Goal: Task Accomplishment & Management: Complete application form

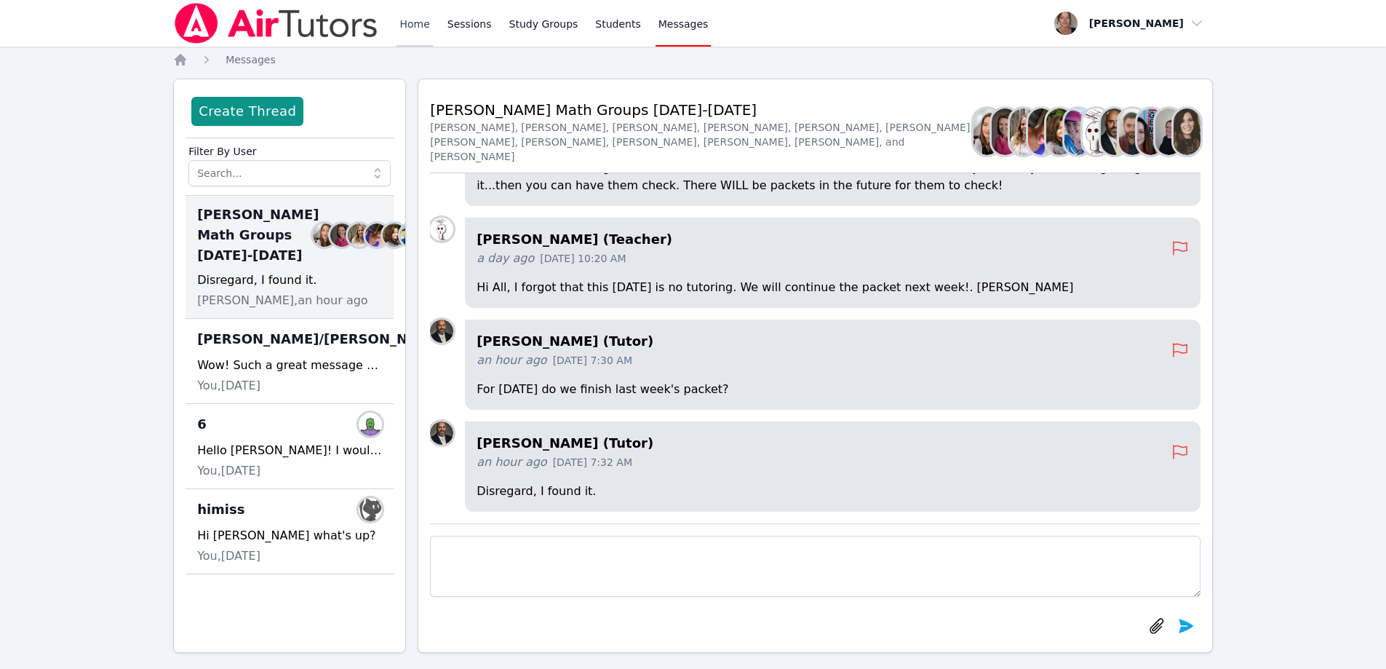
click at [416, 27] on link "Home" at bounding box center [415, 23] width 36 height 47
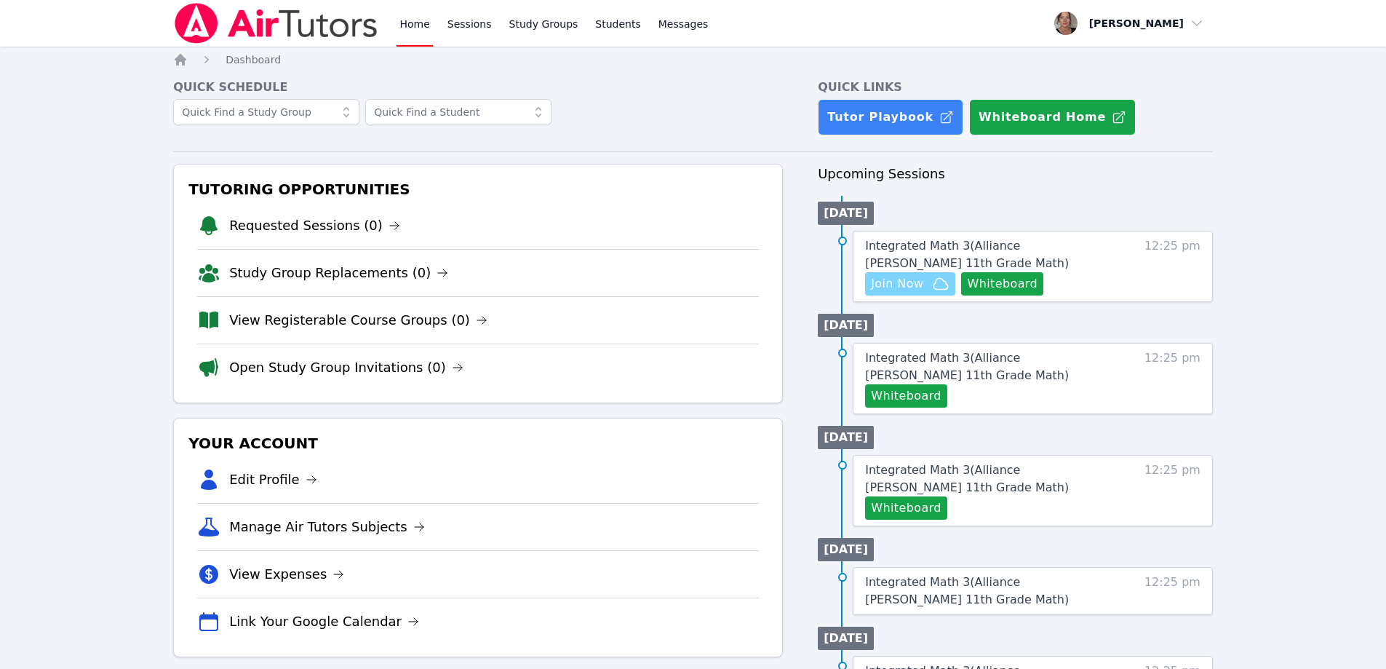
click at [899, 285] on span "Join Now" at bounding box center [897, 283] width 52 height 17
click at [894, 285] on span "Join Now" at bounding box center [897, 283] width 52 height 17
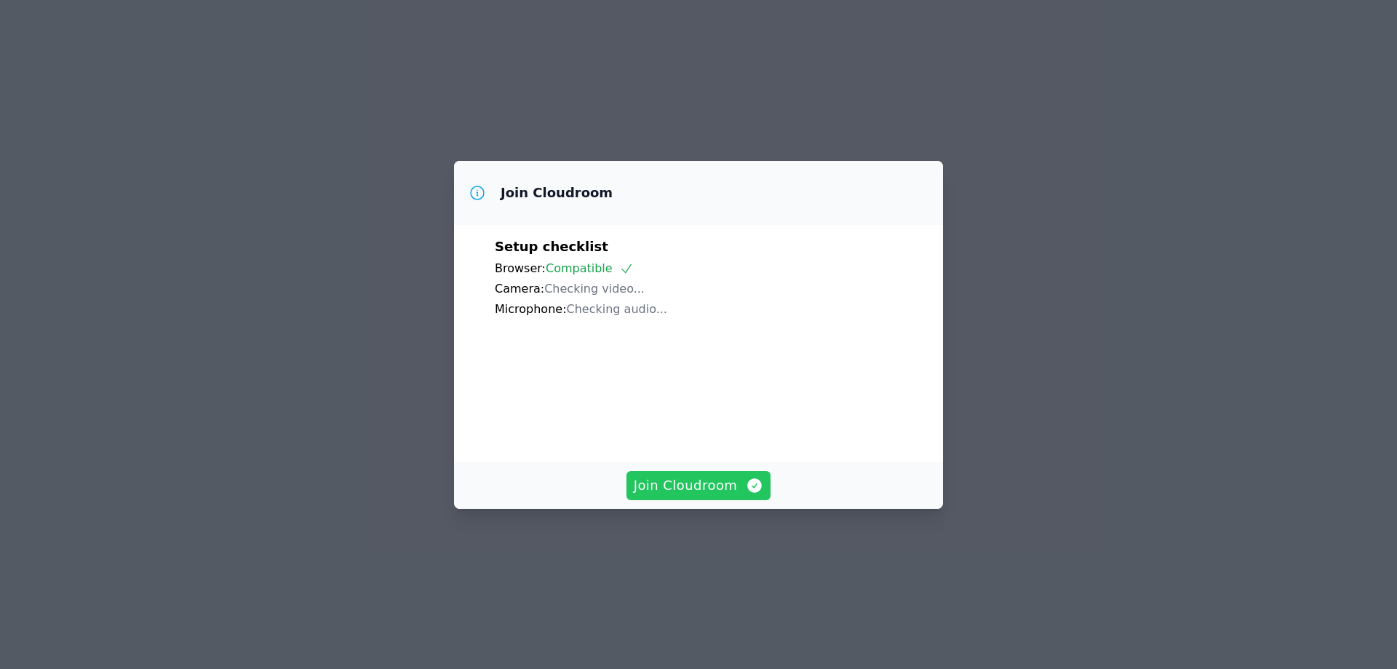
click at [672, 496] on span "Join Cloudroom" at bounding box center [699, 485] width 130 height 20
click at [681, 496] on span "Join Cloudroom" at bounding box center [699, 485] width 130 height 20
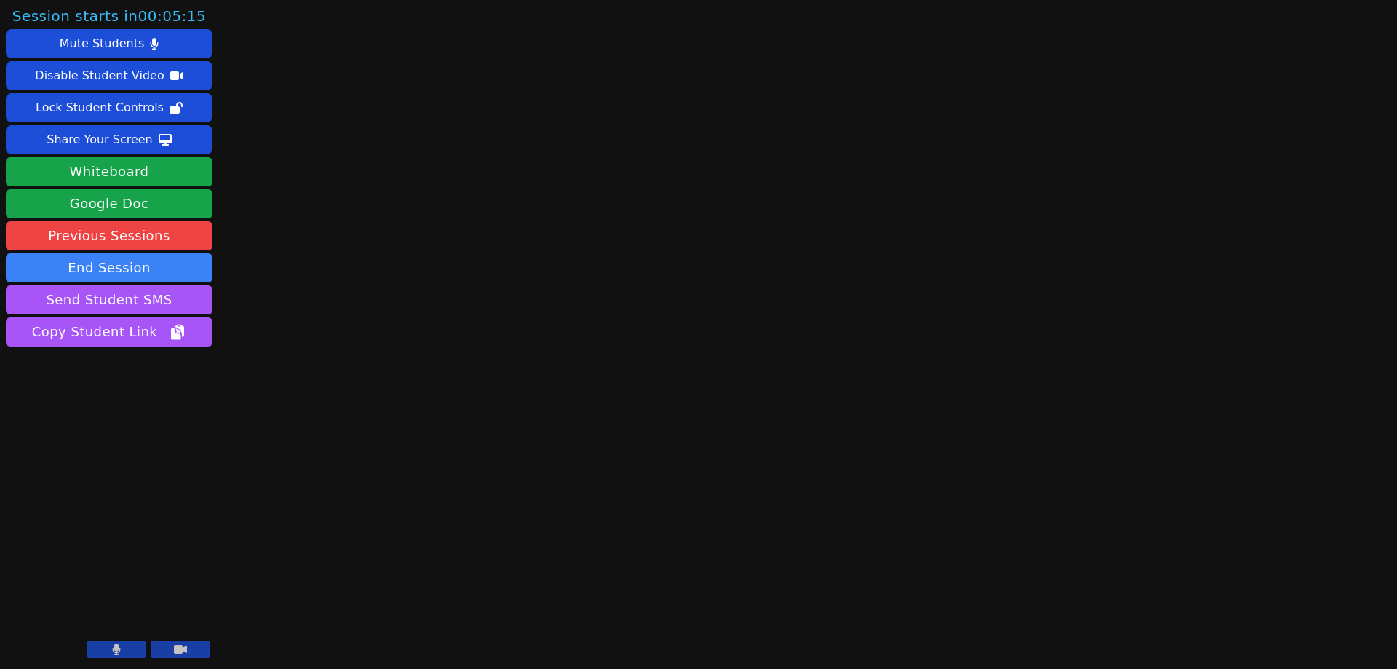
click at [178, 644] on icon at bounding box center [180, 649] width 13 height 12
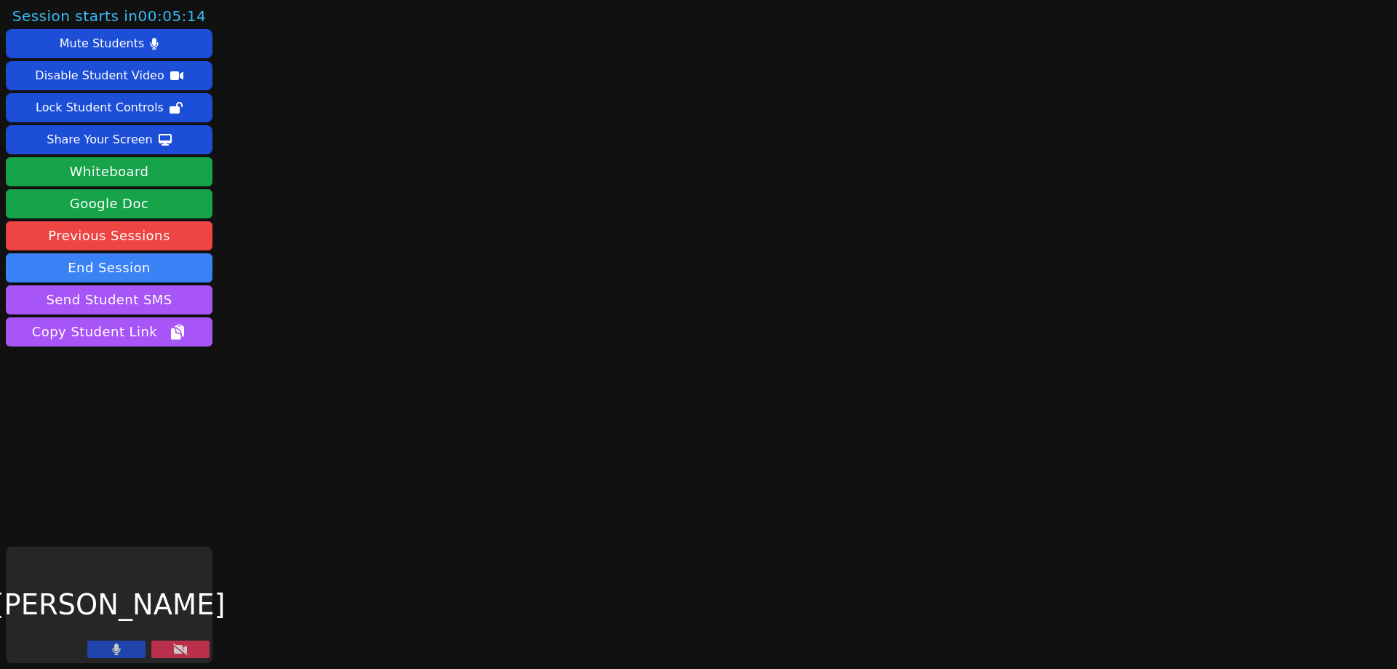
click at [116, 646] on icon at bounding box center [117, 649] width 8 height 12
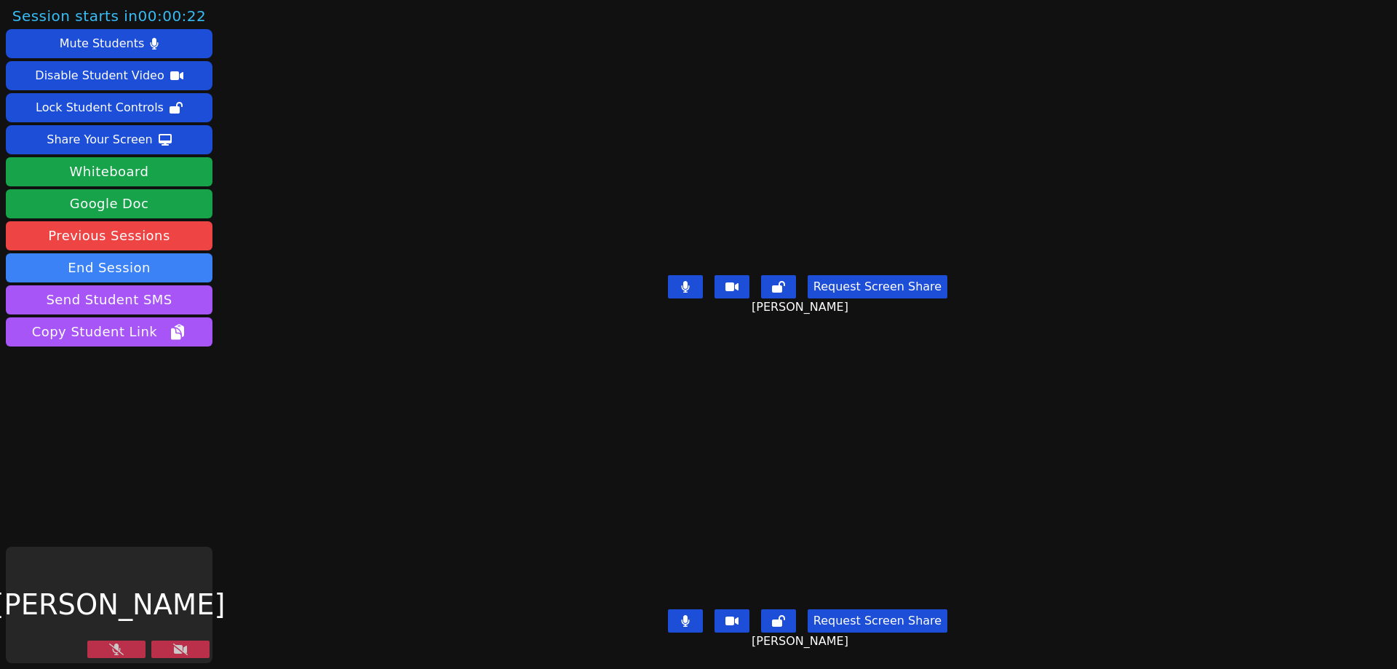
click at [184, 646] on icon at bounding box center [180, 649] width 15 height 12
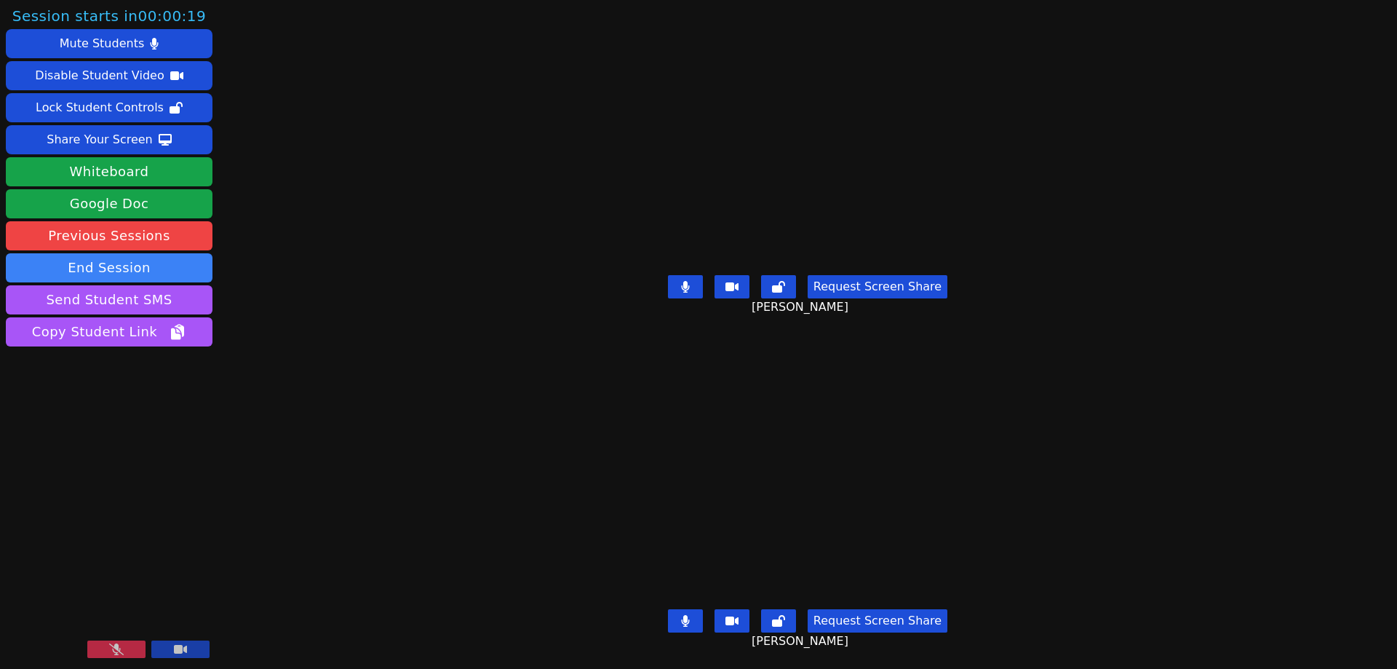
click at [117, 651] on icon at bounding box center [116, 649] width 15 height 12
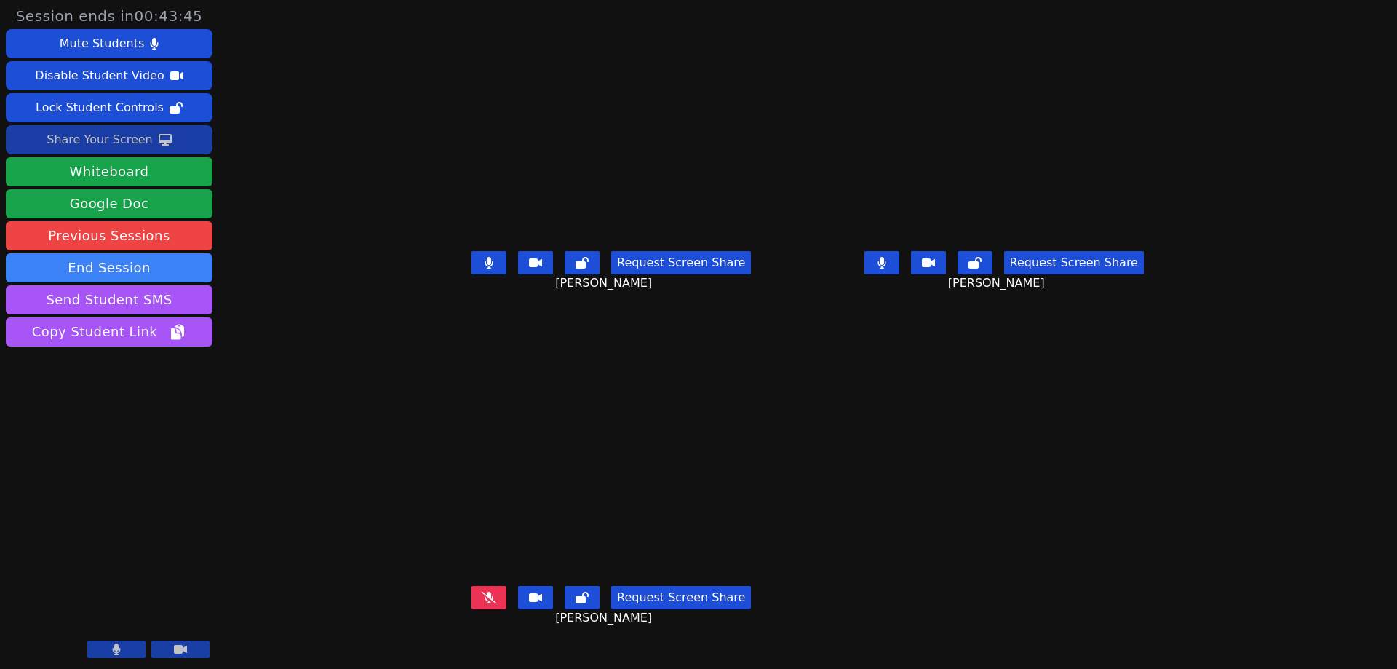
click at [109, 135] on div "Share Your Screen" at bounding box center [100, 139] width 106 height 23
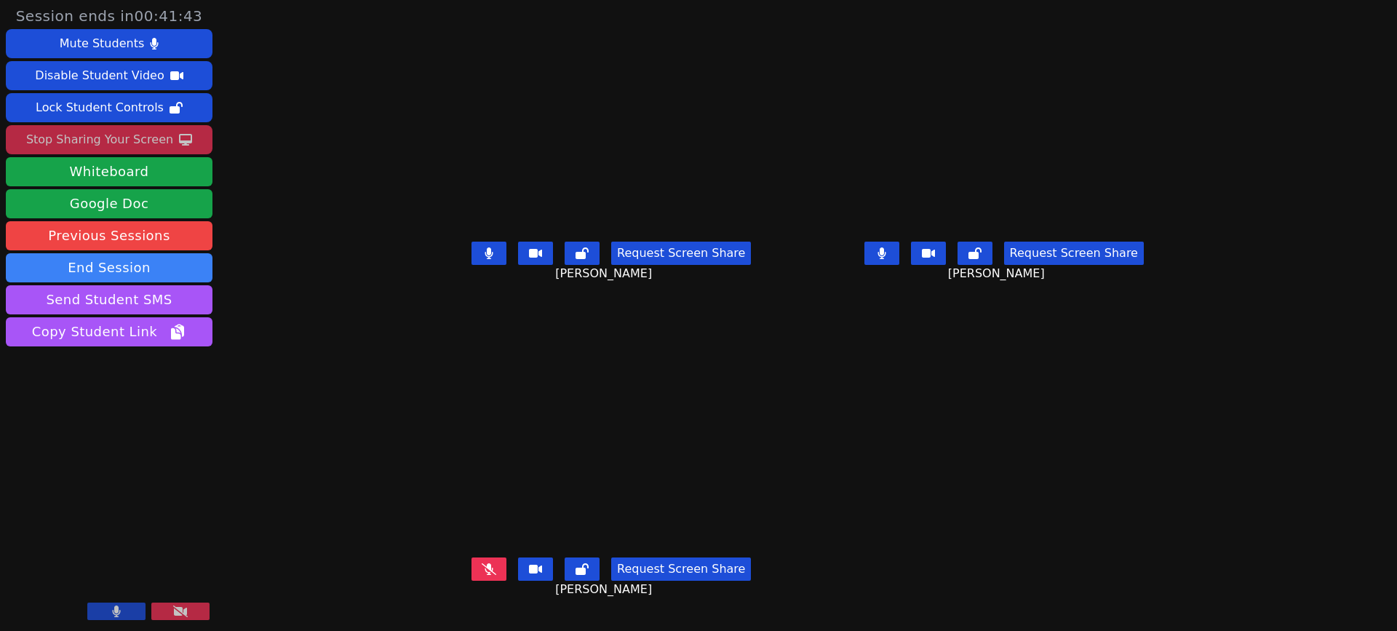
click at [758, 0] on div "Leonardo Lopez-Leyva Request Screen Share Leonardo Lopez-Leyva" at bounding box center [611, 158] width 381 height 316
click at [1082, 253] on div "Request Screen Share Katia Sanchez Aguilar" at bounding box center [1004, 265] width 381 height 58
drag, startPoint x: 688, startPoint y: 206, endPoint x: 682, endPoint y: 161, distance: 45.5
drag, startPoint x: 682, startPoint y: 161, endPoint x: 943, endPoint y: 433, distance: 376.8
click at [943, 433] on main "Leonardo Lopez-Leyva Request Screen Share Leonardo Lopez-Leyva Katia Sanchez Ag…" at bounding box center [808, 315] width 774 height 631
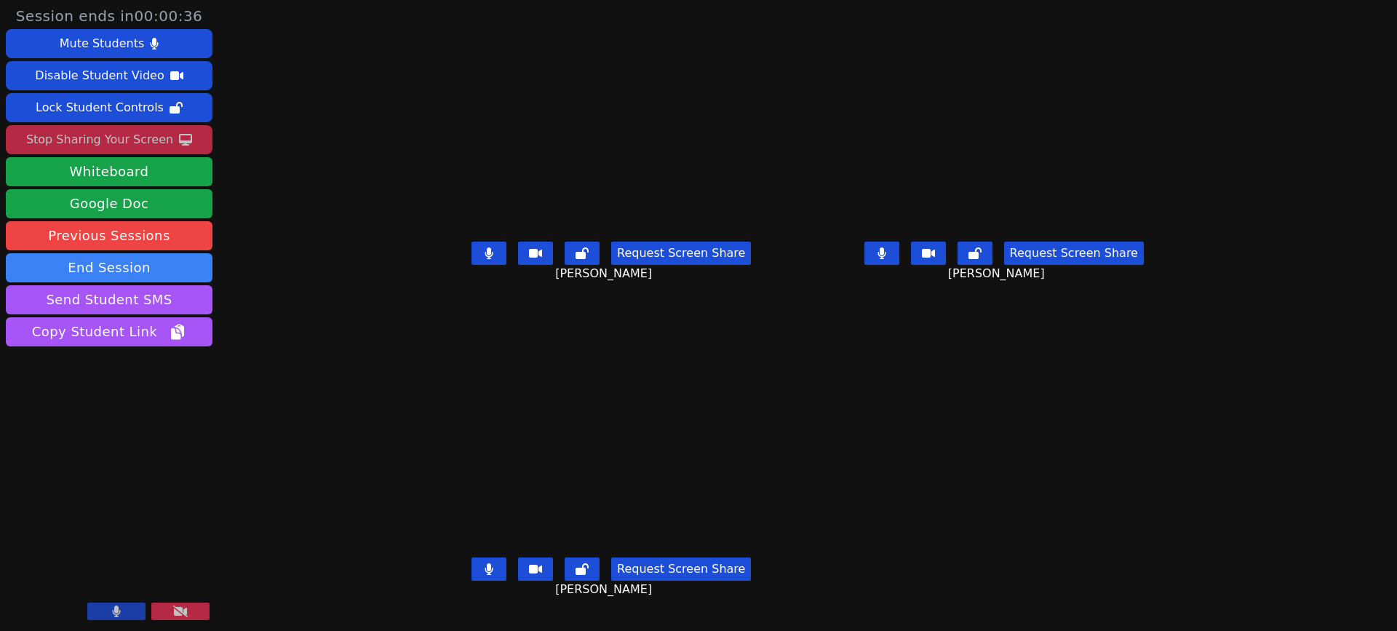
click at [472, 578] on div "Request Screen Share" at bounding box center [611, 568] width 279 height 23
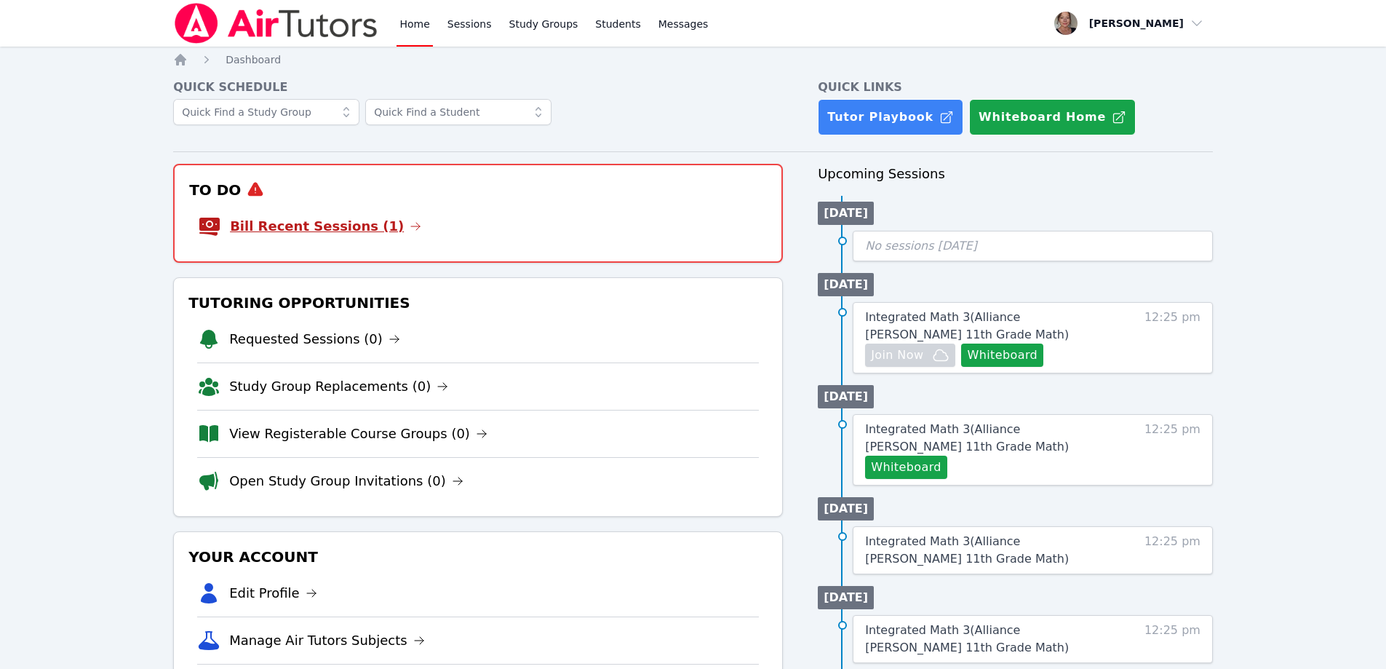
click at [255, 231] on link "Bill Recent Sessions (1)" at bounding box center [325, 226] width 191 height 20
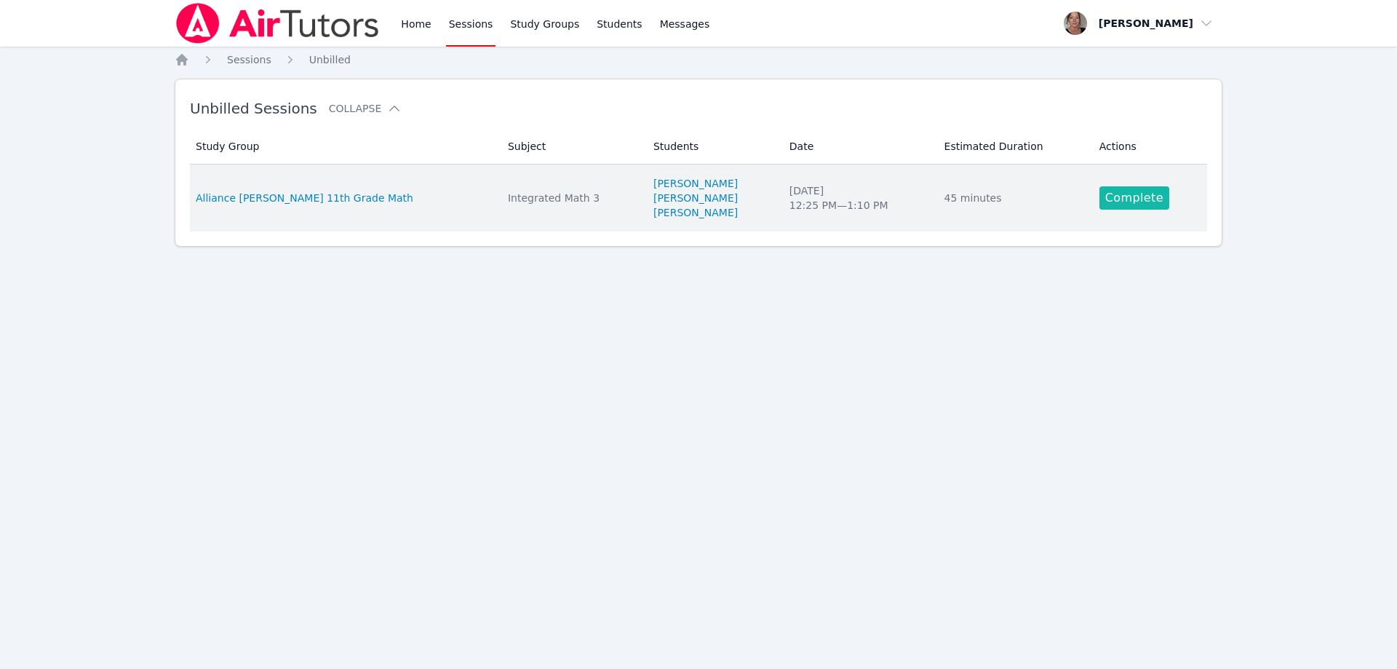
click at [1113, 194] on link "Complete" at bounding box center [1135, 197] width 70 height 23
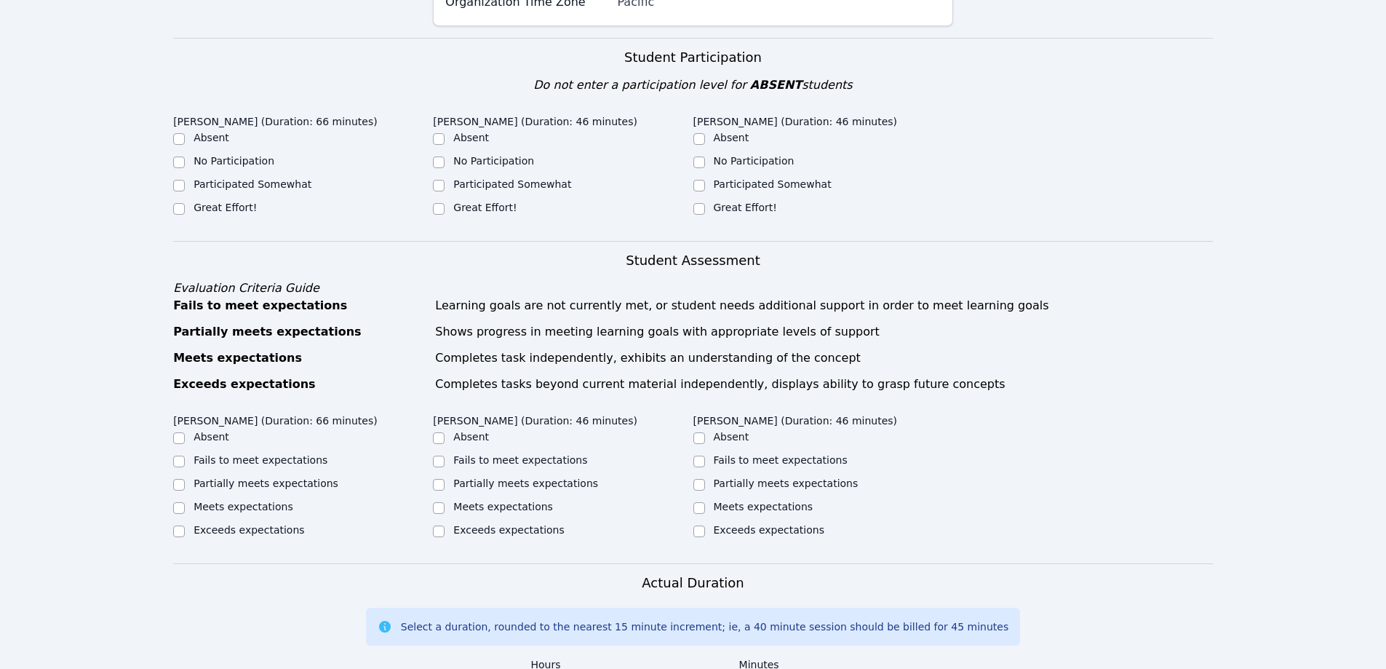
scroll to position [437, 0]
click at [173, 202] on input "Great Effort!" at bounding box center [179, 208] width 12 height 12
checkbox input "true"
click at [439, 202] on input "Great Effort!" at bounding box center [439, 208] width 12 height 12
checkbox input "true"
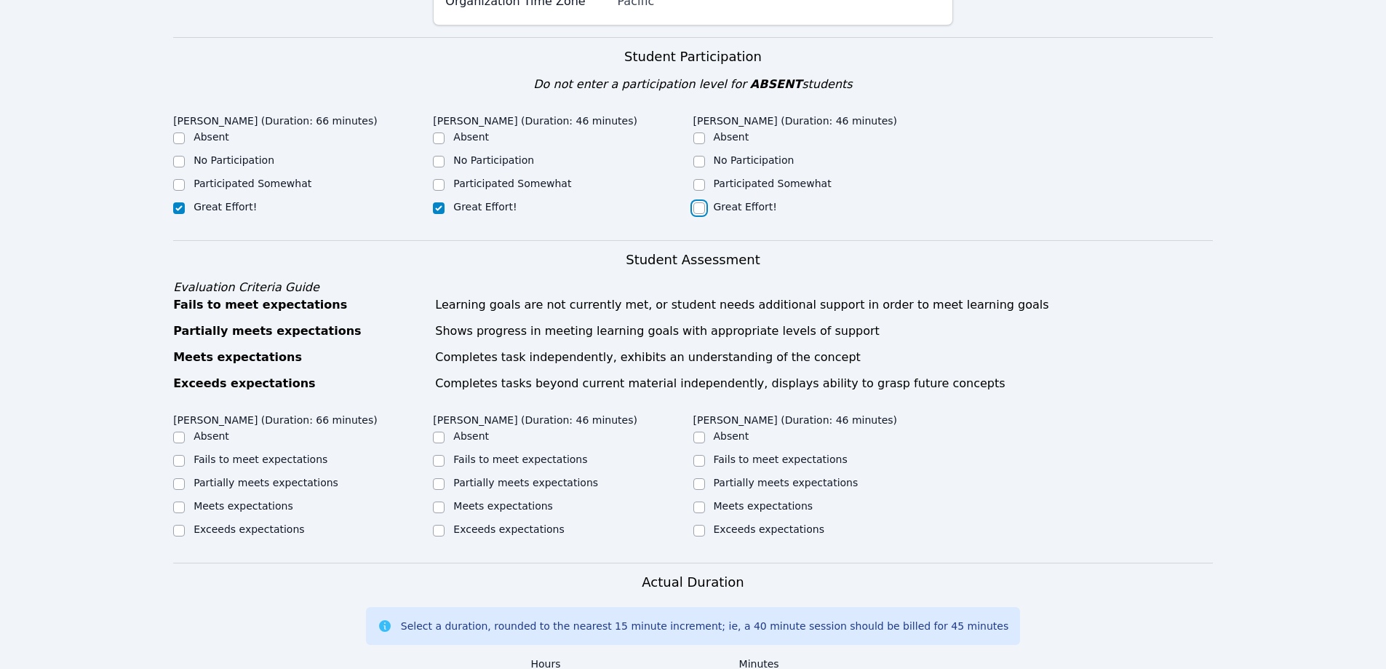
click at [704, 202] on input "Great Effort!" at bounding box center [700, 208] width 12 height 12
checkbox input "true"
click at [177, 525] on input "Exceeds expectations" at bounding box center [179, 531] width 12 height 12
checkbox input "true"
click at [439, 501] on input "Meets expectations" at bounding box center [439, 507] width 12 height 12
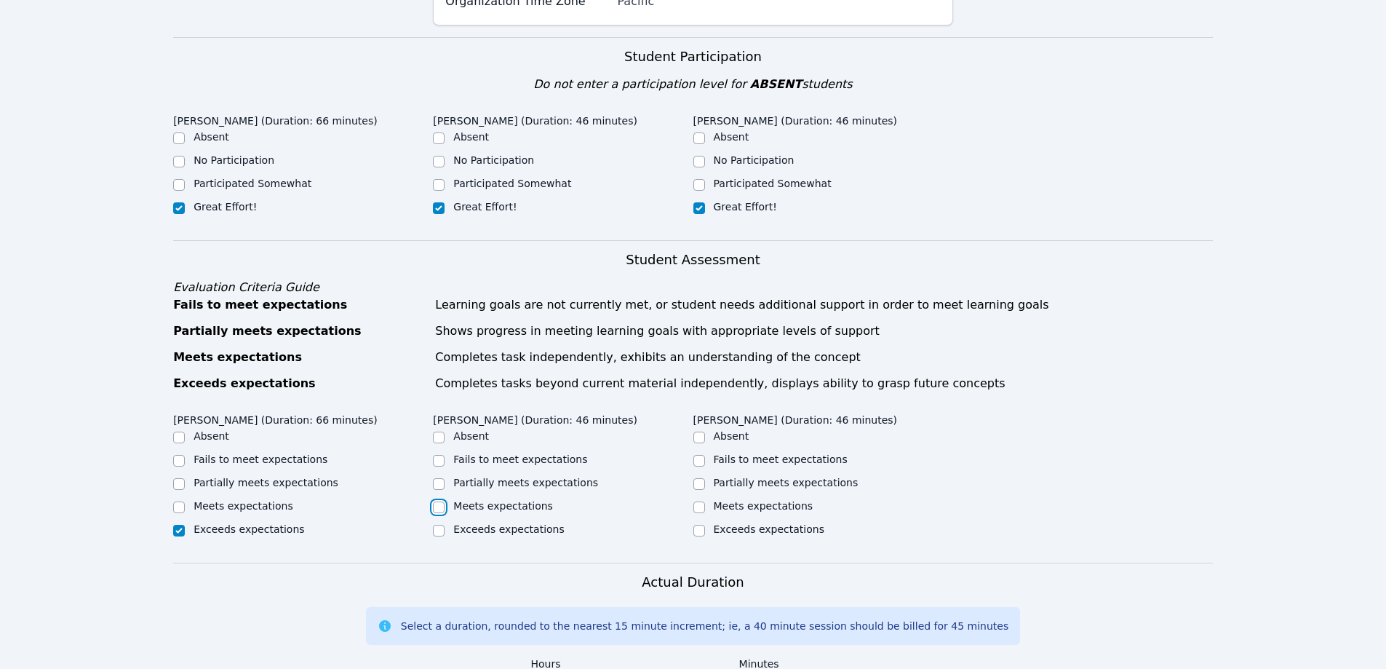
checkbox input "true"
click at [698, 478] on input "Partially meets expectations" at bounding box center [700, 484] width 12 height 12
checkbox input "true"
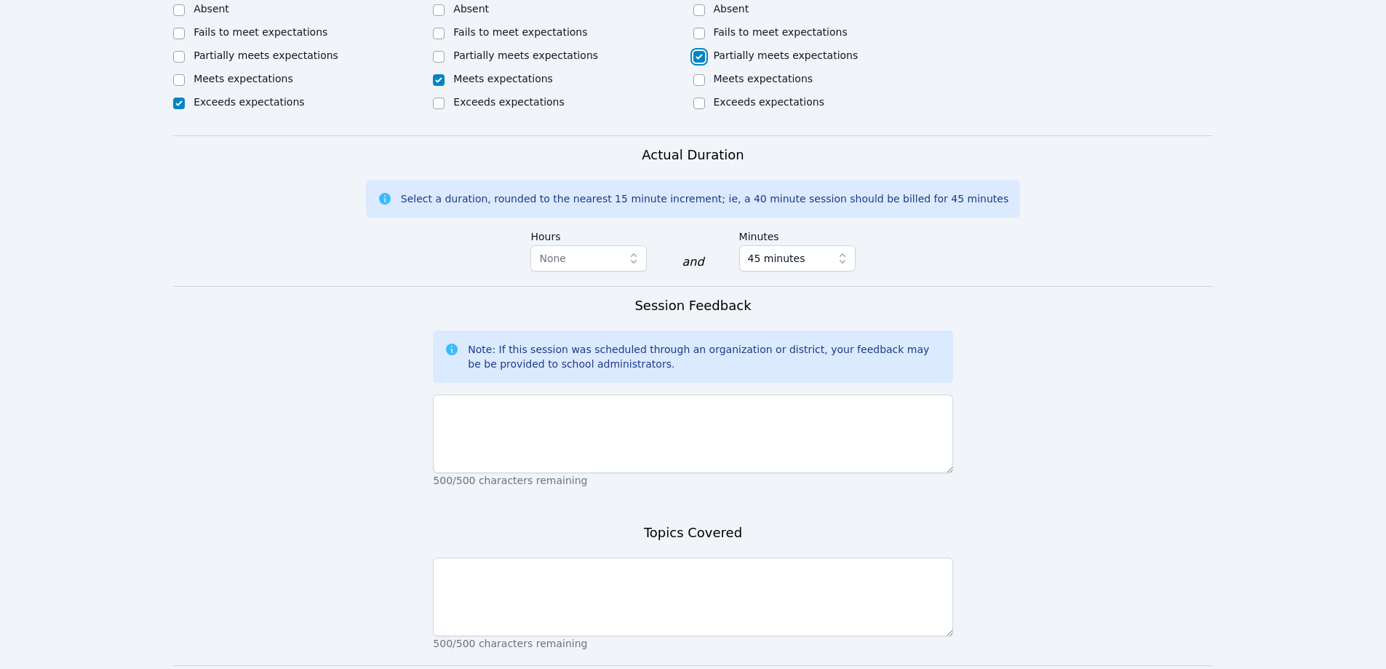
scroll to position [946, 0]
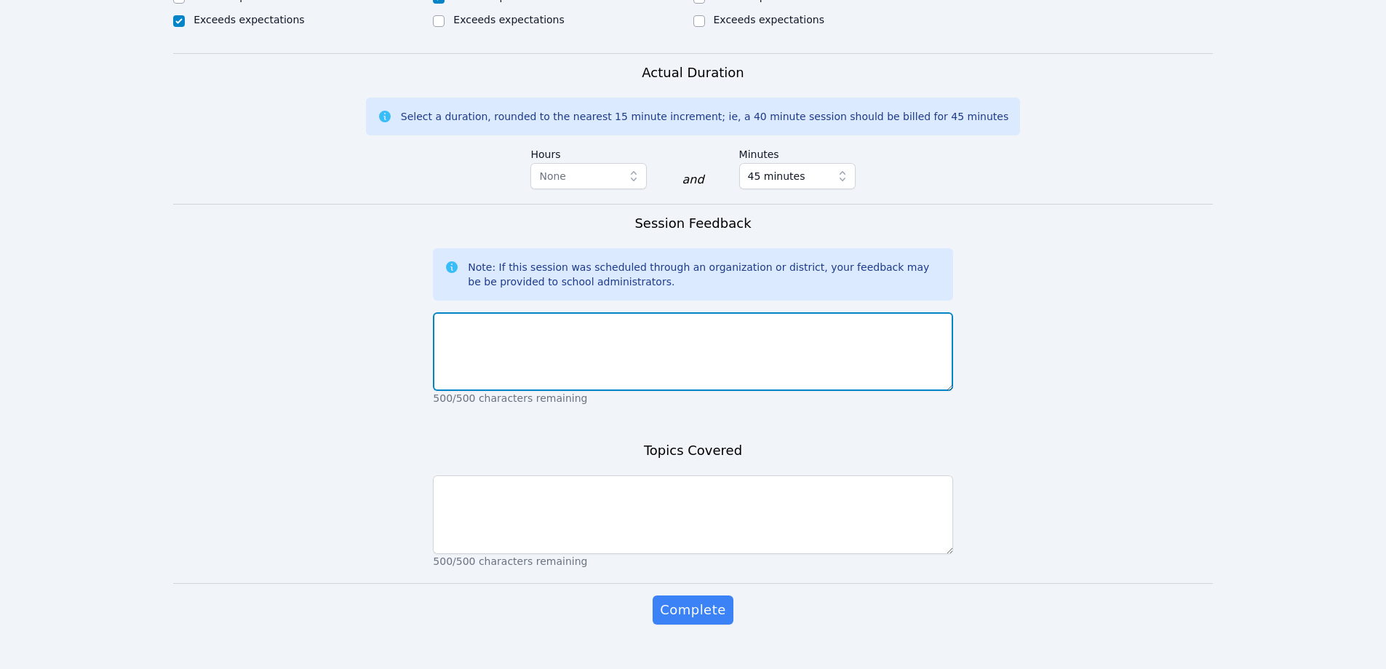
click at [500, 312] on textarea at bounding box center [693, 351] width 520 height 79
click at [495, 312] on textarea "factoring soling equations" at bounding box center [693, 351] width 520 height 79
click at [485, 312] on textarea "factoring solving equations" at bounding box center [693, 351] width 520 height 79
type textarea "factoring and solving equations"
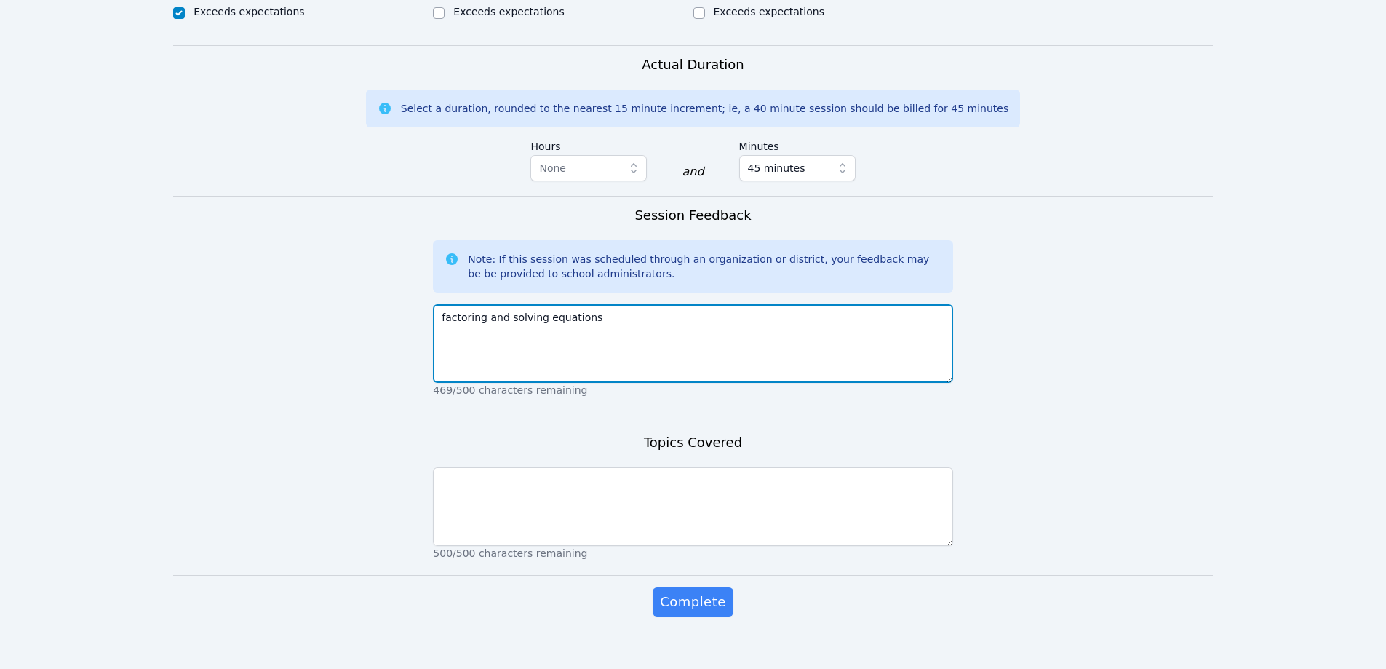
drag, startPoint x: 595, startPoint y: 299, endPoint x: 364, endPoint y: 276, distance: 231.9
click at [364, 276] on form "Student Participation Do not enter a participation level for ABSENT students Le…" at bounding box center [693, 83] width 1040 height 1126
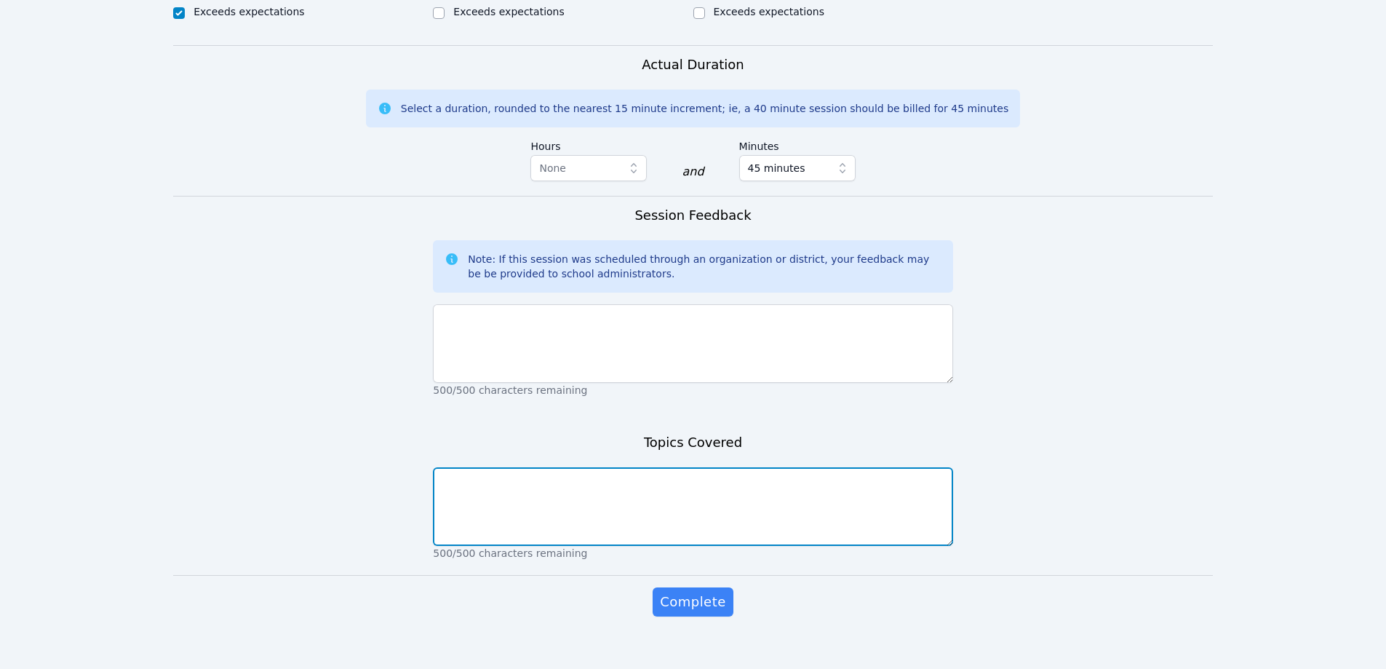
paste textarea "factoring and solving equations"
type textarea "factoring and solving equations"
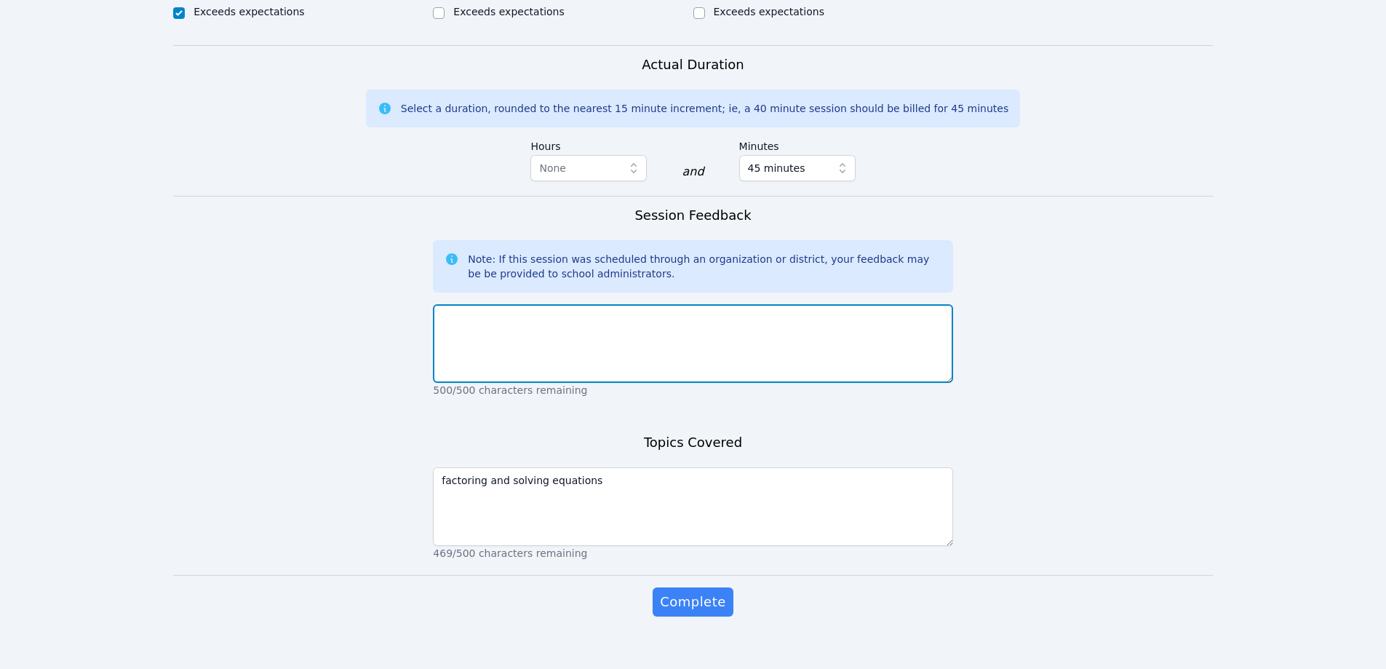
click at [484, 316] on textarea at bounding box center [693, 343] width 520 height 79
type textarea "Students were focused and on task"
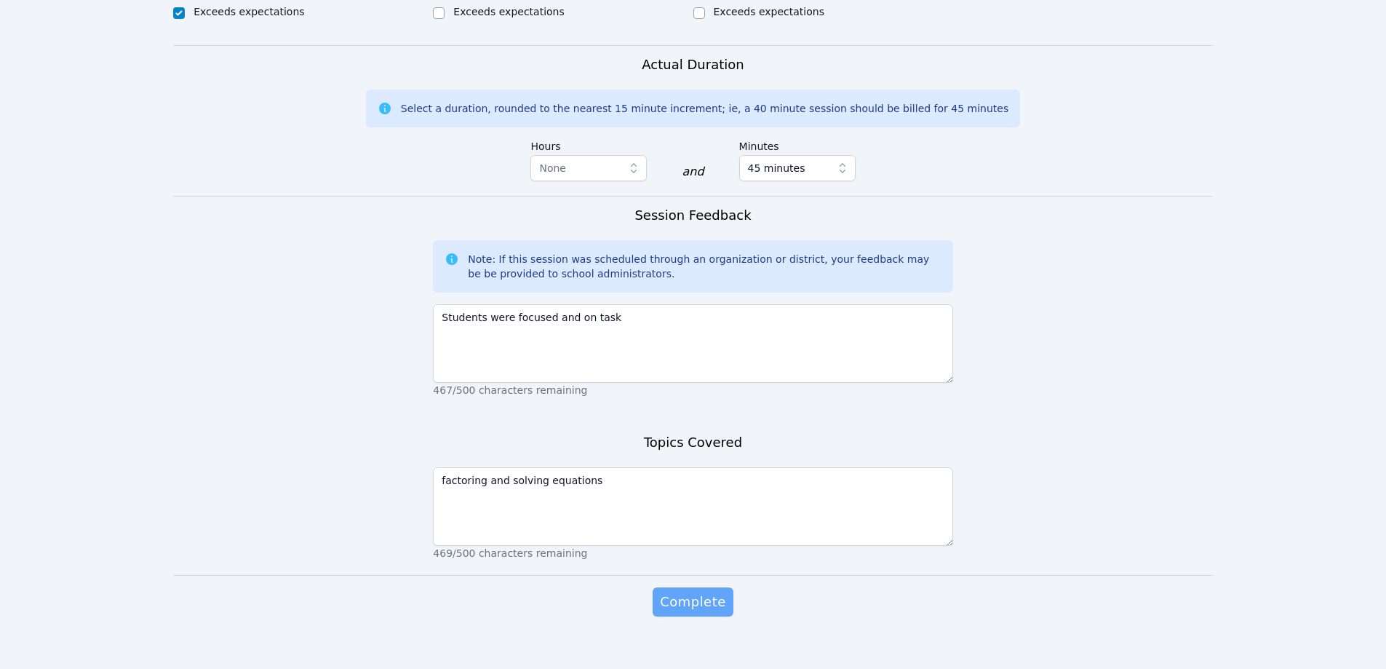
click at [675, 592] on span "Complete" at bounding box center [693, 602] width 66 height 20
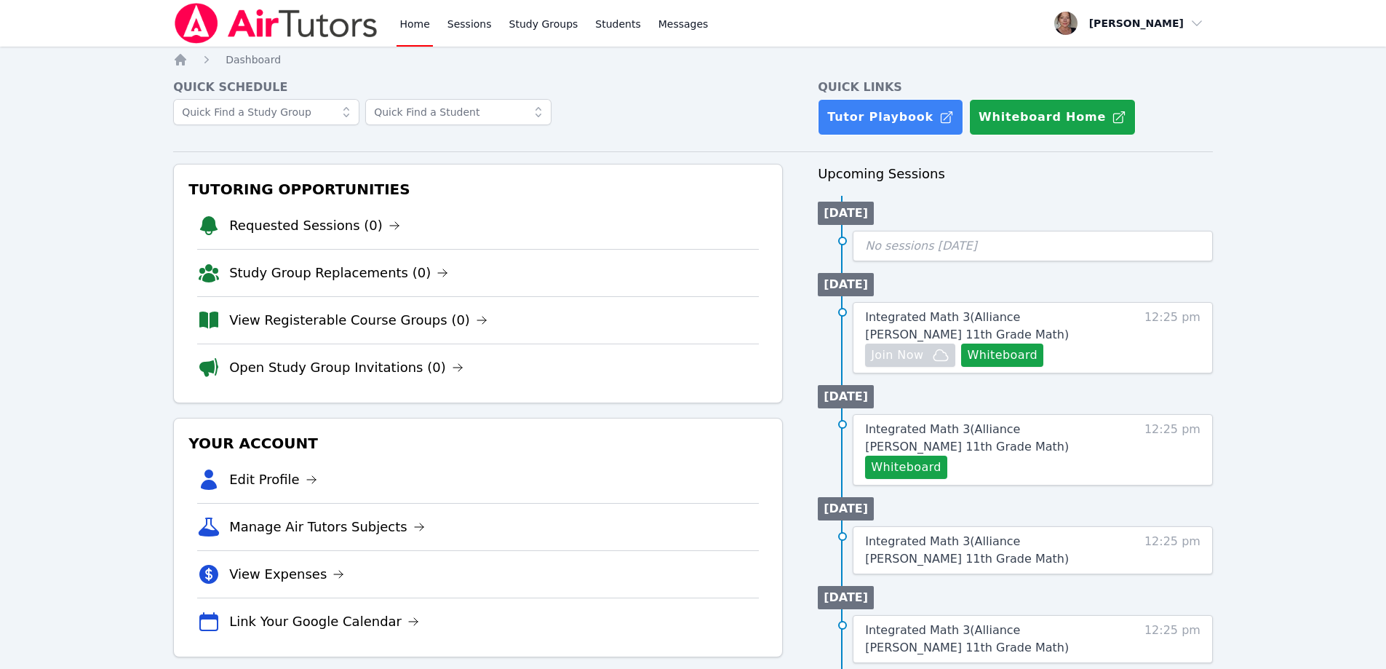
click at [1013, 368] on div "Integrated Math 3 ( Alliance [PERSON_NAME] 11th Grade Math ) Hidden Join Now Wh…" at bounding box center [1033, 337] width 360 height 71
click at [1011, 357] on button "Whiteboard" at bounding box center [1002, 355] width 82 height 23
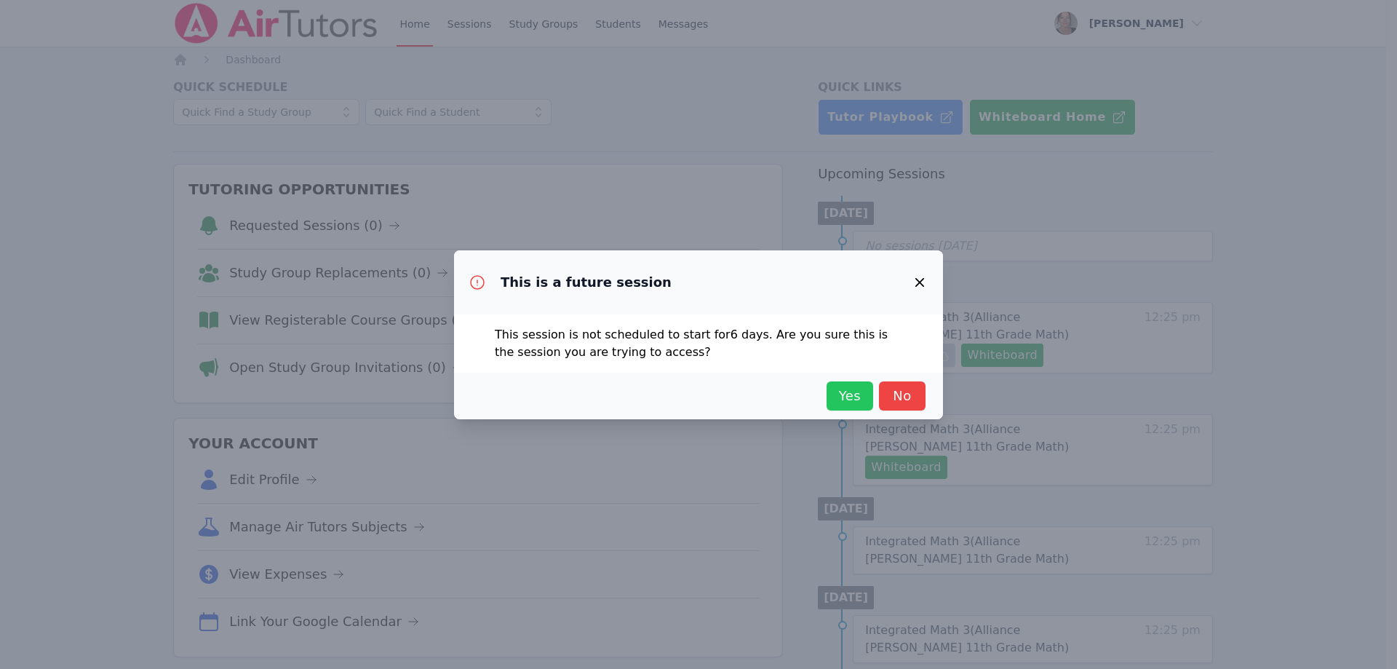
click at [856, 395] on span "Yes" at bounding box center [850, 396] width 32 height 20
